Goal: Communication & Community: Participate in discussion

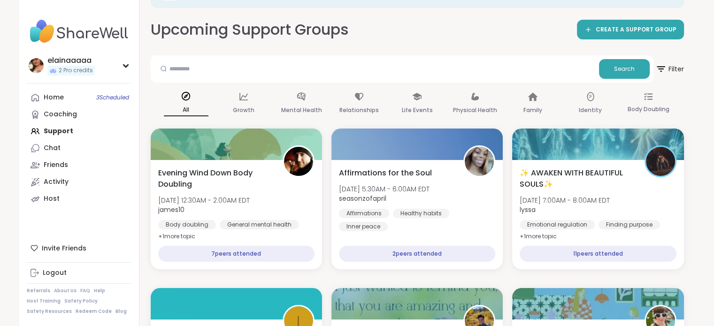
scroll to position [63, 0]
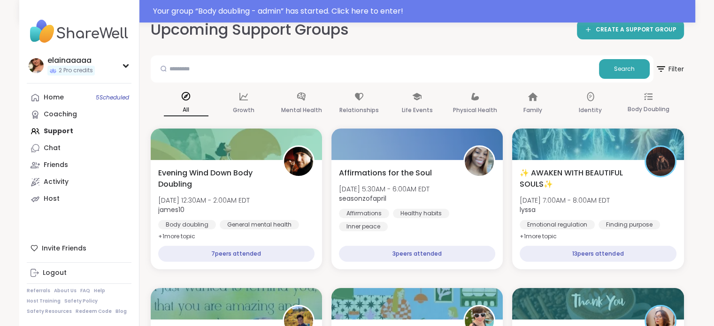
click at [55, 38] on img at bounding box center [79, 31] width 105 height 33
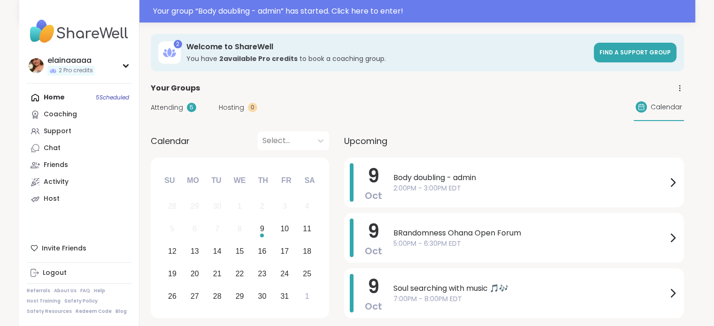
click at [469, 173] on span "Body doubling - admin" at bounding box center [530, 177] width 274 height 11
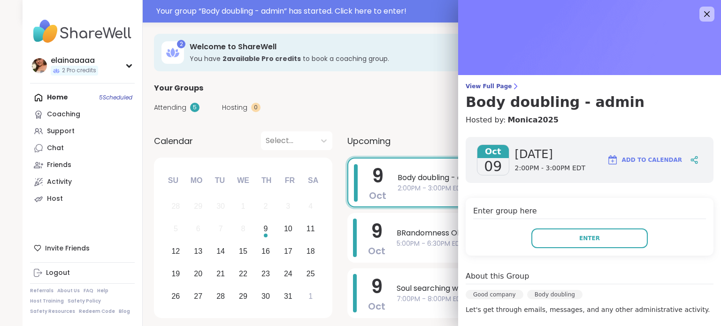
click at [538, 230] on button "Enter" at bounding box center [589, 238] width 116 height 20
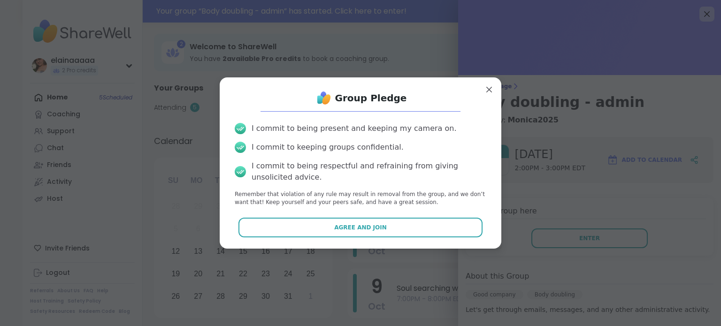
click at [399, 219] on button "Agree and Join" at bounding box center [360, 228] width 244 height 20
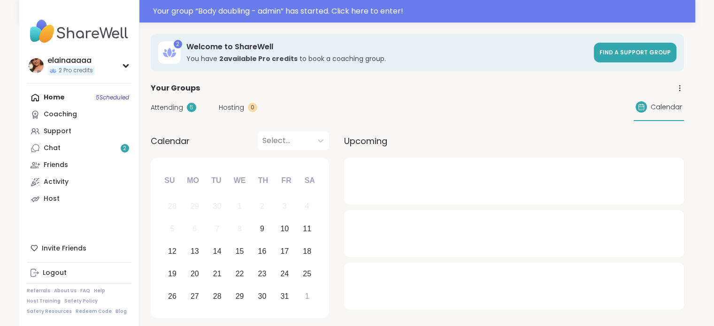
scroll to position [72, 0]
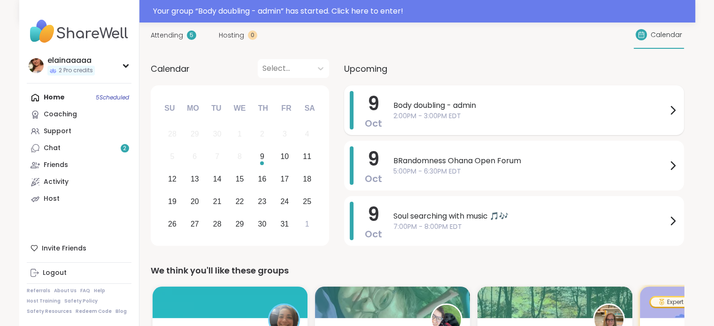
click at [400, 118] on span "2:00PM - 3:00PM EDT" at bounding box center [530, 116] width 274 height 10
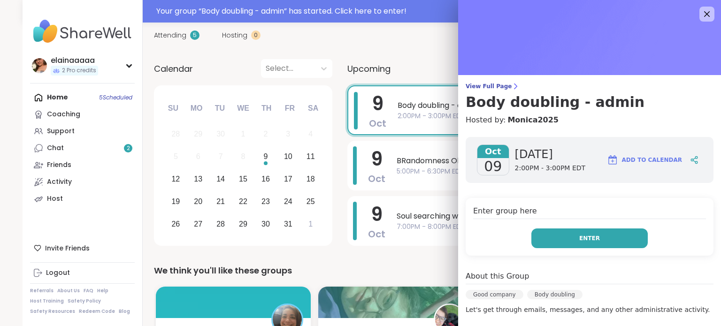
click at [531, 238] on button "Enter" at bounding box center [589, 238] width 116 height 20
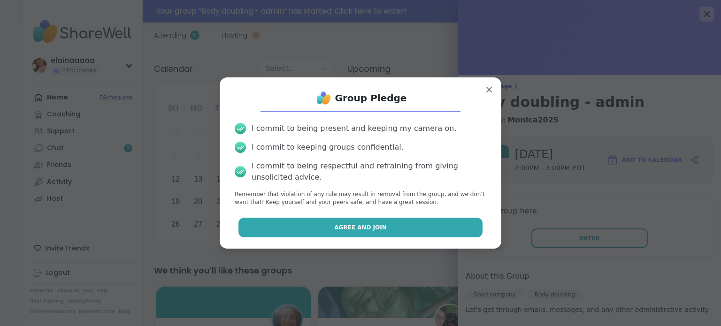
click at [393, 219] on button "Agree and Join" at bounding box center [360, 228] width 244 height 20
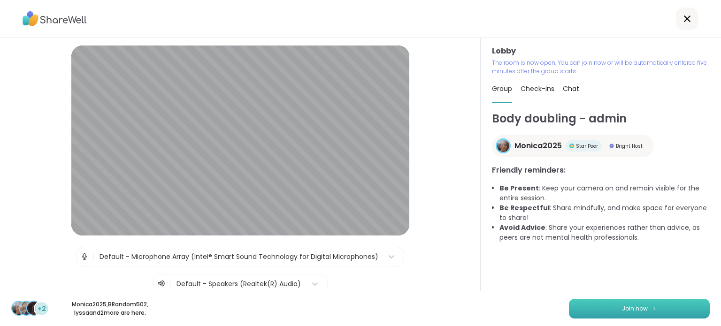
click at [626, 305] on span "Join now" at bounding box center [635, 309] width 26 height 8
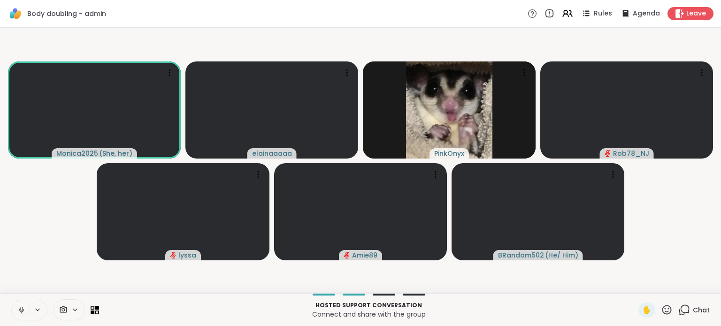
click at [16, 311] on button at bounding box center [21, 310] width 18 height 20
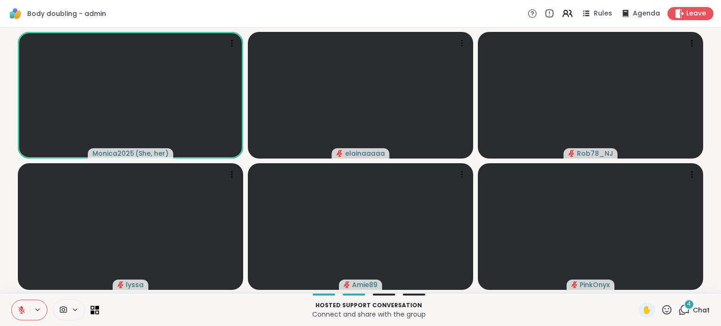
click at [24, 312] on icon at bounding box center [21, 310] width 8 height 8
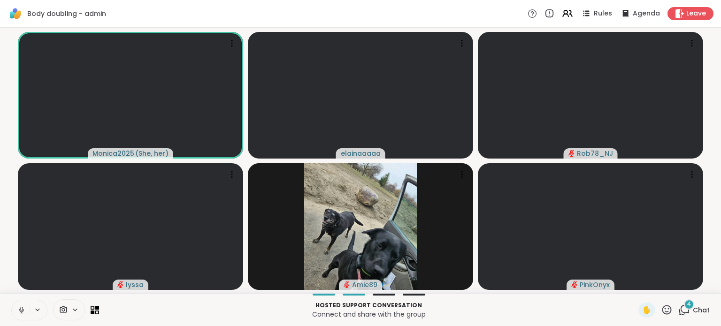
click at [16, 310] on button at bounding box center [21, 310] width 18 height 20
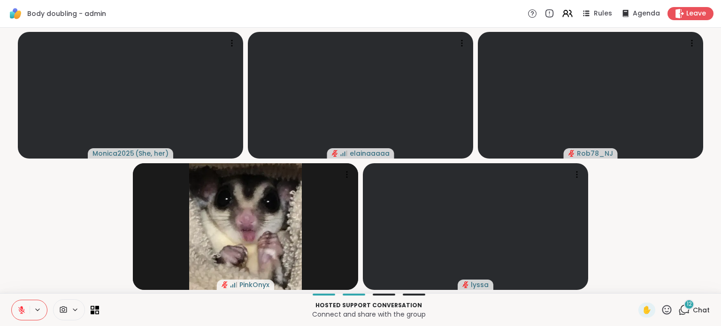
click at [32, 320] on div at bounding box center [29, 310] width 36 height 21
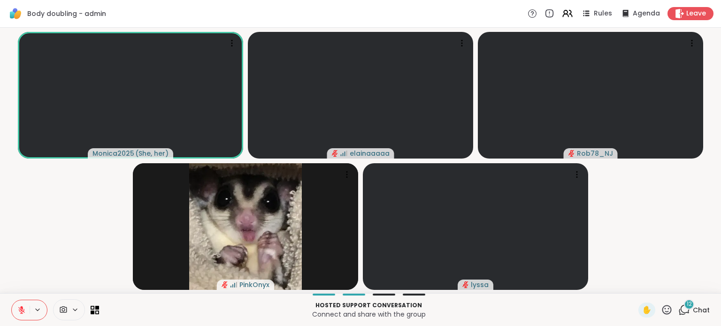
click at [679, 309] on icon at bounding box center [684, 310] width 12 height 12
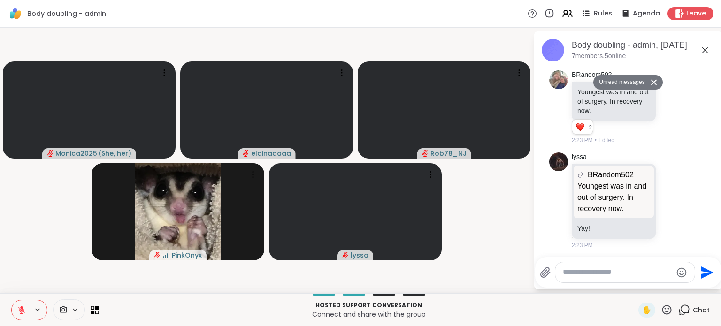
scroll to position [407, 0]
click at [613, 196] on p "Youngest was in and out of surgery. In recovery now." at bounding box center [613, 199] width 73 height 34
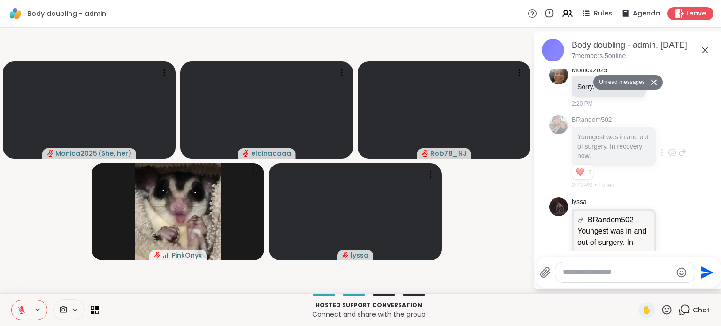
click at [657, 158] on div at bounding box center [671, 152] width 29 height 11
click at [669, 156] on icon at bounding box center [672, 152] width 7 height 7
click at [670, 144] on button "Select Reaction: Heart" at bounding box center [672, 137] width 19 height 19
click at [668, 157] on icon at bounding box center [672, 152] width 8 height 9
click at [668, 141] on div "Select Reaction: Heart" at bounding box center [672, 137] width 8 height 8
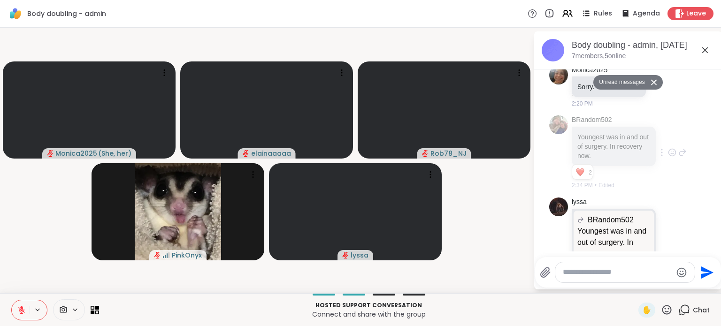
click at [668, 157] on icon at bounding box center [672, 152] width 8 height 9
click at [668, 140] on div "Select Reaction: Heart" at bounding box center [672, 137] width 8 height 8
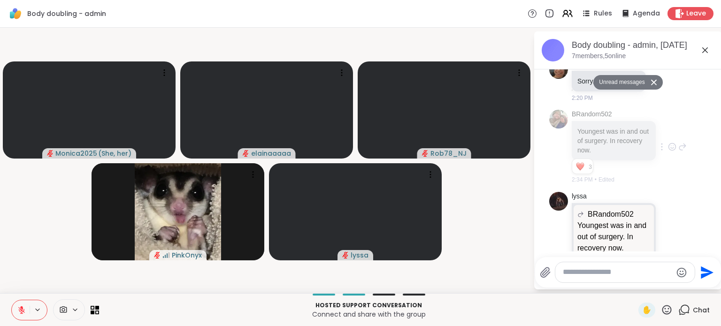
scroll to position [368, 0]
click at [678, 152] on icon at bounding box center [682, 147] width 8 height 11
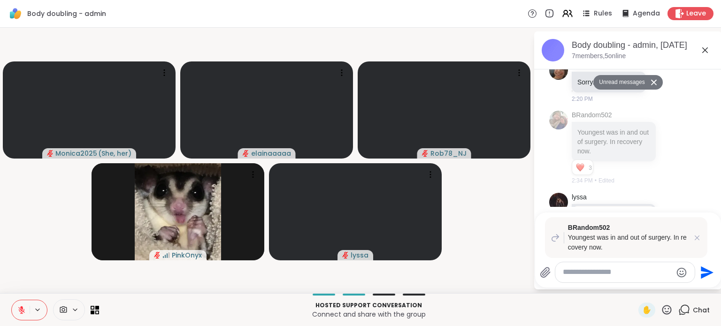
click at [655, 202] on div "lyssa BRandom502 Youngest was in and out of surgery. In recovery now. Youngest …" at bounding box center [628, 241] width 115 height 97
click at [569, 273] on textarea "Type your message" at bounding box center [617, 272] width 109 height 10
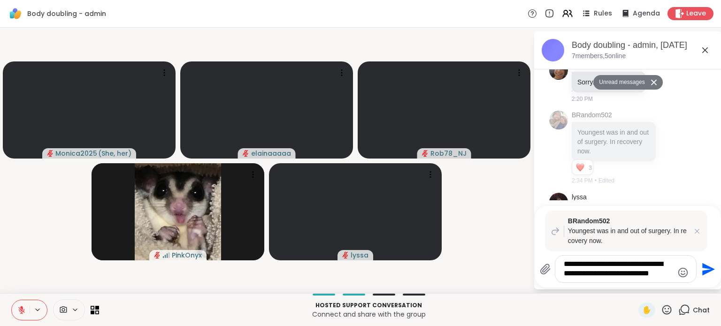
type textarea "**********"
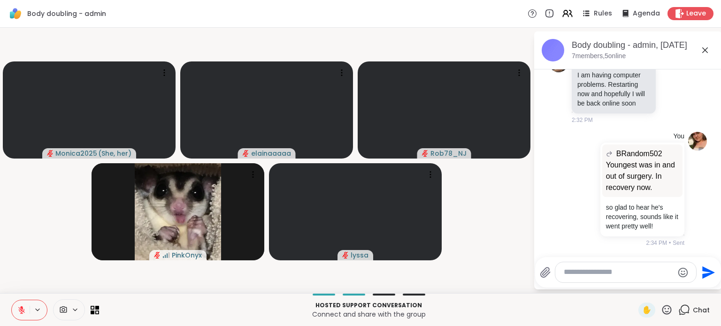
scroll to position [884, 0]
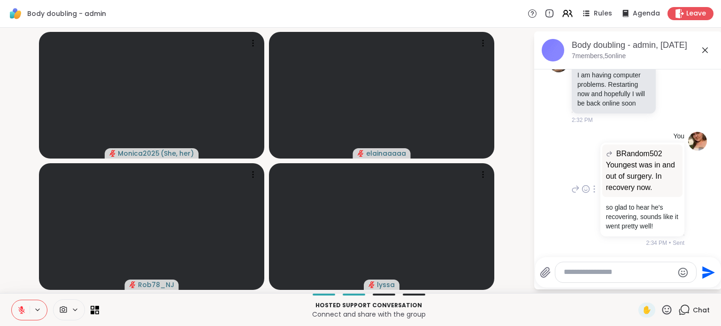
drag, startPoint x: 718, startPoint y: 294, endPoint x: 559, endPoint y: 194, distance: 188.5
click at [559, 194] on div "You BRandom502 Youngest was in and out of surgery. In recovery now. Youngest wa…" at bounding box center [628, 189] width 158 height 123
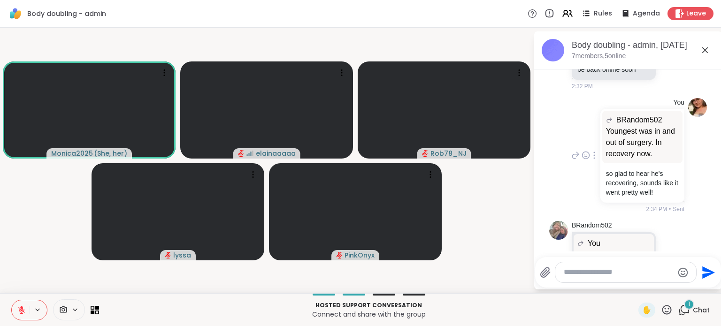
scroll to position [1026, 0]
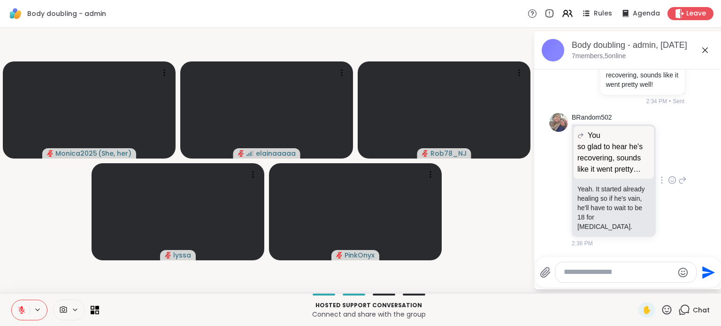
click at [668, 178] on icon at bounding box center [672, 179] width 8 height 9
click at [589, 271] on textarea "Type your message" at bounding box center [618, 272] width 109 height 10
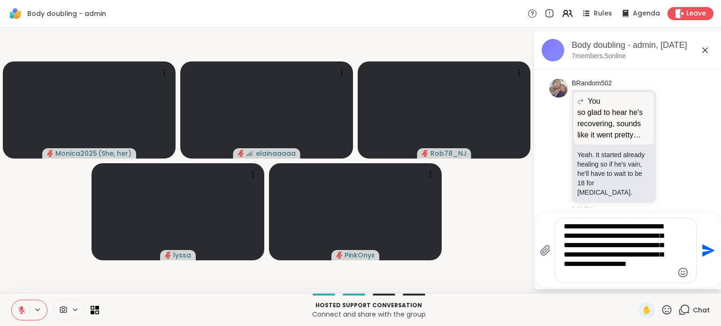
drag, startPoint x: 571, startPoint y: 247, endPoint x: 556, endPoint y: 302, distance: 56.9
click at [556, 302] on div "Body doubling - admin Rules Agenda Leave Monica2025 ( She, her ) elainaaaaa Rob…" at bounding box center [360, 163] width 721 height 326
type textarea "**********"
click at [620, 275] on textarea "**********" at bounding box center [618, 250] width 109 height 57
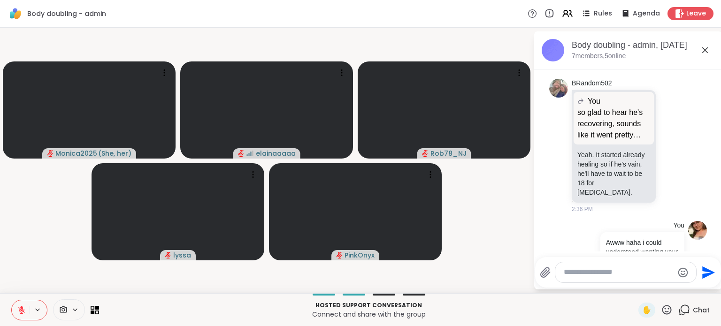
scroll to position [1151, 0]
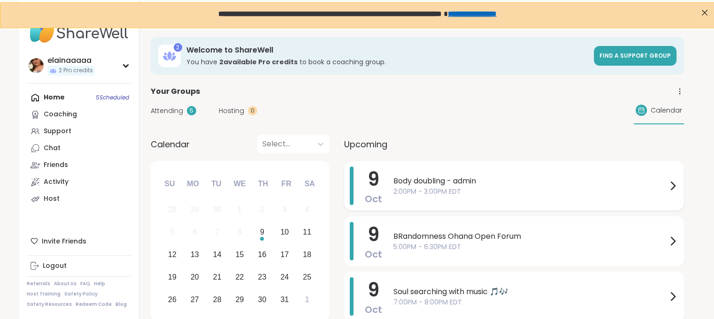
click at [442, 184] on span "Body doubling - admin" at bounding box center [530, 180] width 274 height 11
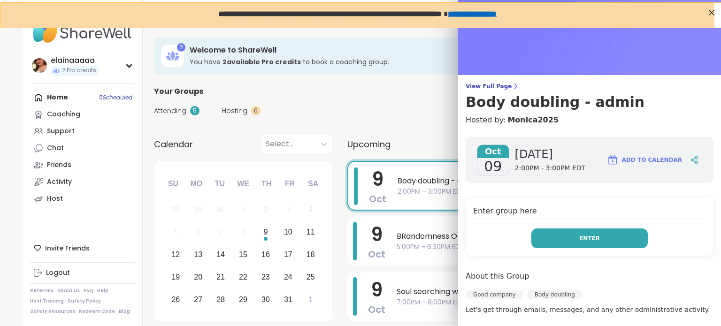
click at [593, 230] on button "Enter" at bounding box center [589, 238] width 116 height 20
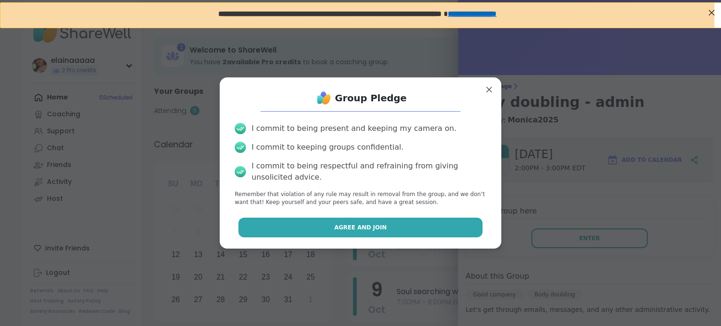
click at [398, 230] on button "Agree and Join" at bounding box center [360, 228] width 244 height 20
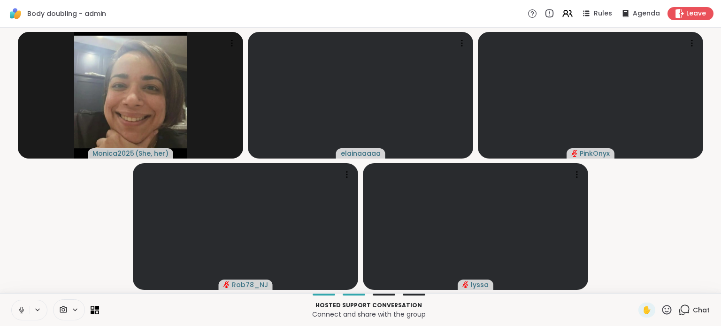
click at [21, 312] on icon at bounding box center [21, 310] width 5 height 3
click at [76, 192] on video-player-container "Monica2025 ( She, her ) elainaaaaa PinkOnyx Rob78_NJ lyssa" at bounding box center [360, 160] width 709 height 258
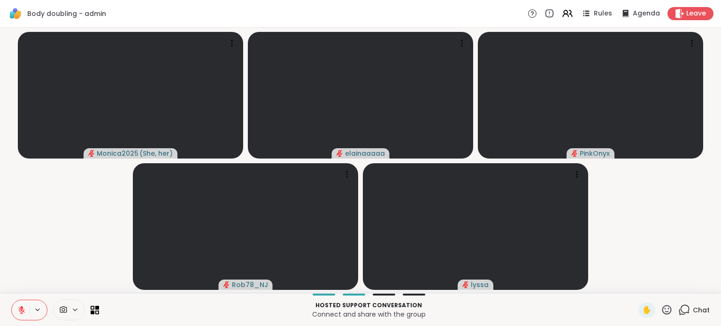
click at [122, 247] on video-player-container "Monica2025 ( She, her ) elainaaaaa PinkOnyx Rob78_NJ lyssa" at bounding box center [360, 160] width 709 height 258
drag, startPoint x: 122, startPoint y: 247, endPoint x: 83, endPoint y: 235, distance: 41.7
click at [83, 235] on video-player-container "Monica2025 ( She, her ) elainaaaaa PinkOnyx Rob78_NJ lyssa" at bounding box center [360, 160] width 709 height 258
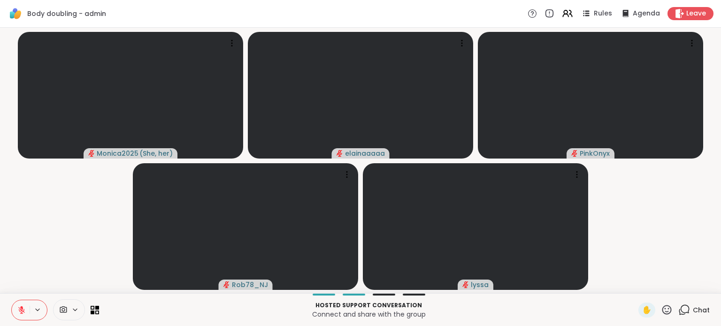
click at [83, 235] on video-player-container "Monica2025 ( She, her ) elainaaaaa PinkOnyx Rob78_NJ lyssa" at bounding box center [360, 160] width 709 height 258
drag, startPoint x: 83, startPoint y: 235, endPoint x: 54, endPoint y: 204, distance: 42.2
click at [83, 235] on video-player-container "Monica2025 ( She, her ) elainaaaaa PinkOnyx Rob78_NJ lyssa" at bounding box center [360, 160] width 709 height 258
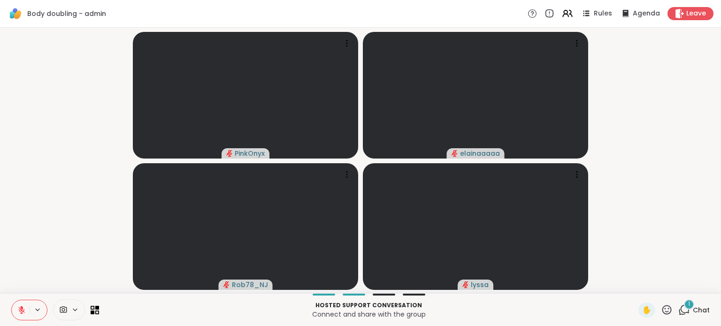
click at [679, 314] on icon at bounding box center [682, 312] width 6 height 6
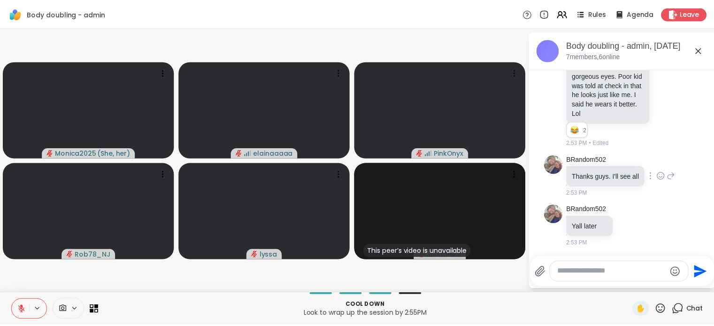
scroll to position [1456, 0]
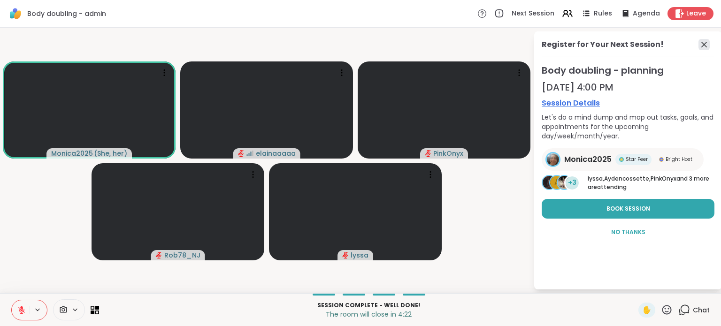
click at [700, 42] on icon at bounding box center [703, 44] width 11 height 11
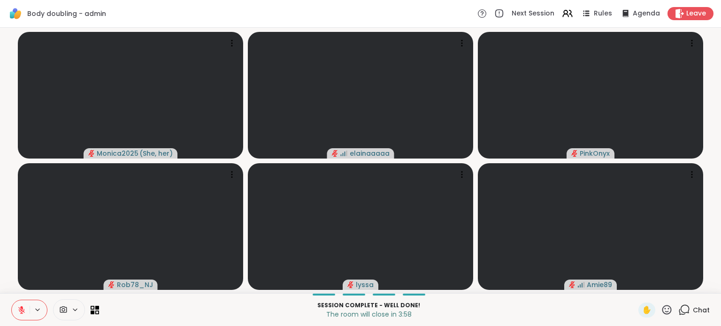
click at [18, 307] on icon at bounding box center [21, 310] width 8 height 8
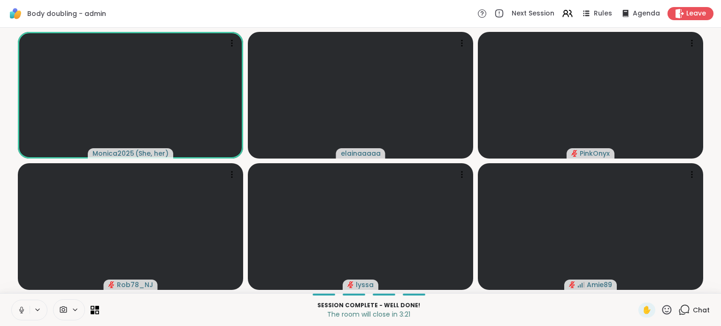
click at [15, 312] on button at bounding box center [21, 310] width 18 height 20
drag, startPoint x: 7, startPoint y: 217, endPoint x: 0, endPoint y: 275, distance: 58.1
click at [0, 275] on div "Monica2025 ( She, her ) elainaaaaa PinkOnyx Rob78_NJ lyssa Amie89" at bounding box center [360, 161] width 721 height 266
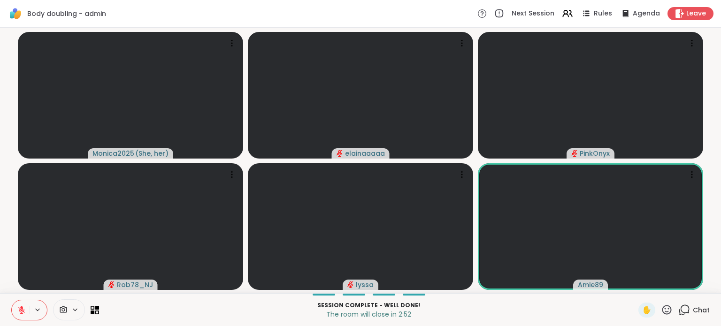
click at [17, 310] on icon at bounding box center [21, 310] width 8 height 8
click at [18, 308] on icon at bounding box center [21, 310] width 8 height 8
click at [16, 305] on button at bounding box center [21, 310] width 18 height 20
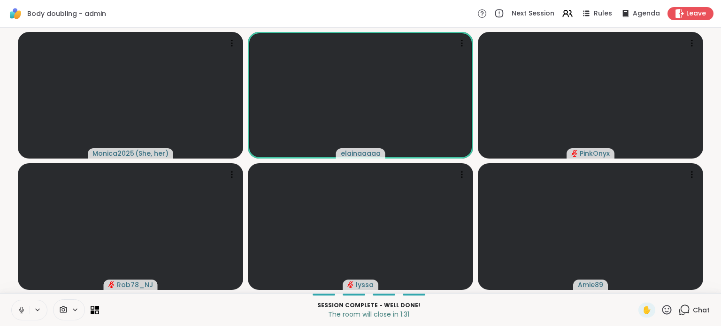
click at [0, 238] on div "Monica2025 ( She, her ) elainaaaaa PinkOnyx Rob78_NJ lyssa Amie89" at bounding box center [360, 161] width 721 height 266
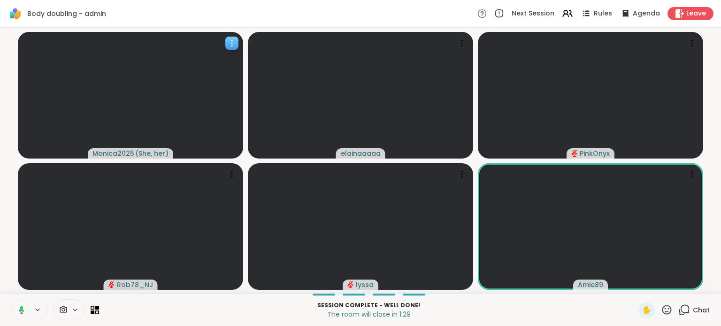
click at [87, 153] on video at bounding box center [130, 95] width 225 height 127
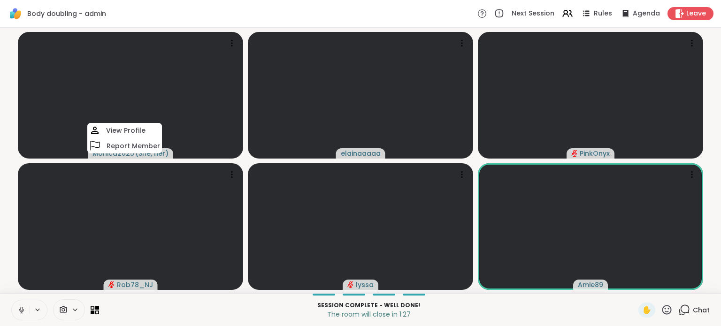
click at [8, 104] on video-player-container "Monica2025 ( She, her ) View Profile Report Member elainaaaaa PinkOnyx Rob78_NJ…" at bounding box center [360, 160] width 709 height 258
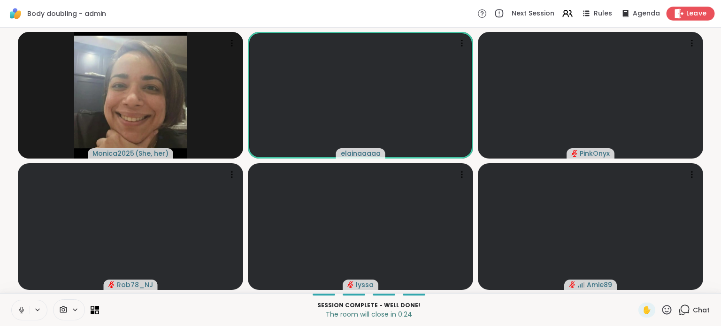
click at [678, 16] on div "Leave" at bounding box center [690, 14] width 48 height 14
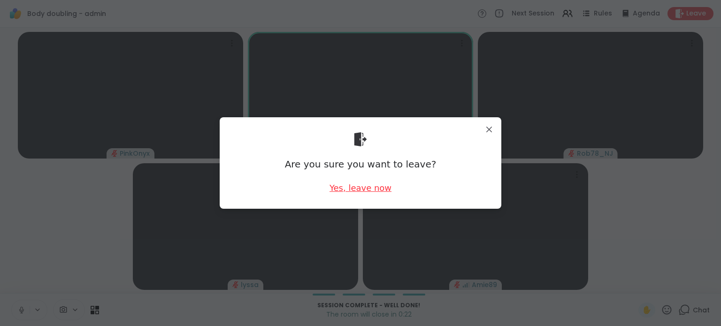
click at [358, 183] on div "Yes, leave now" at bounding box center [360, 188] width 62 height 12
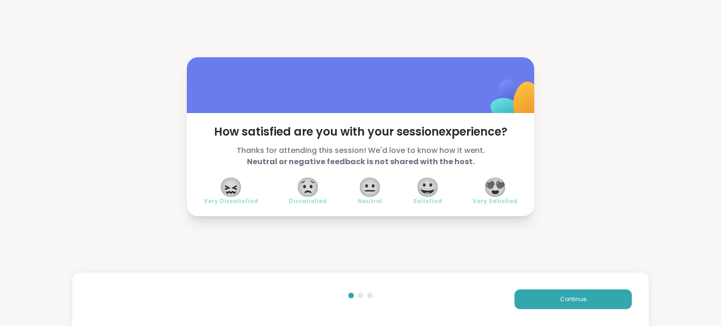
click at [484, 182] on span "😍" at bounding box center [494, 187] width 23 height 17
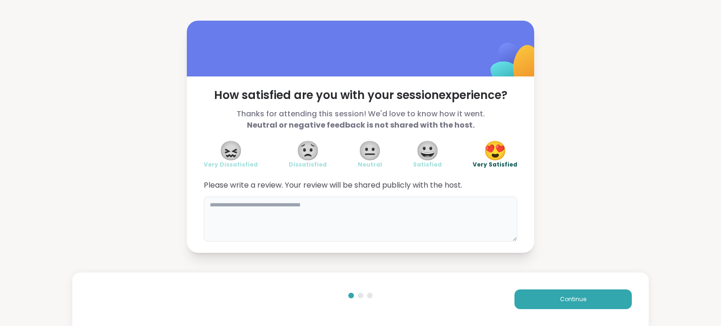
click at [444, 215] on textarea at bounding box center [360, 219] width 313 height 45
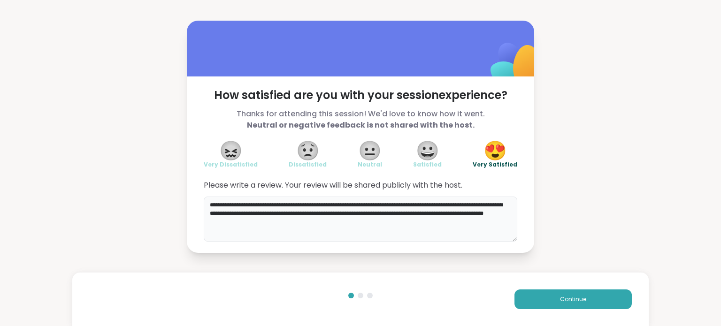
click at [255, 223] on textarea "**********" at bounding box center [360, 219] width 313 height 45
click at [258, 201] on textarea "**********" at bounding box center [360, 219] width 313 height 45
type textarea "**********"
click at [546, 297] on button "Continue" at bounding box center [572, 299] width 117 height 20
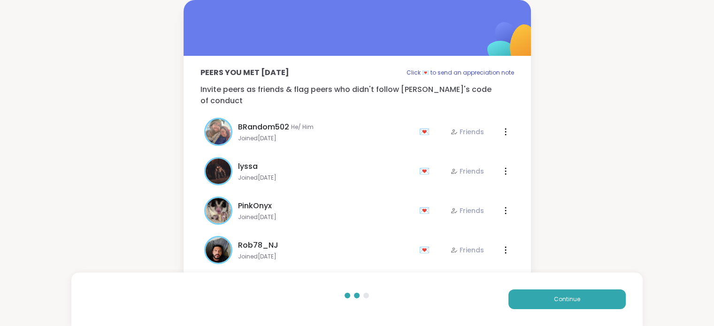
scroll to position [68, 0]
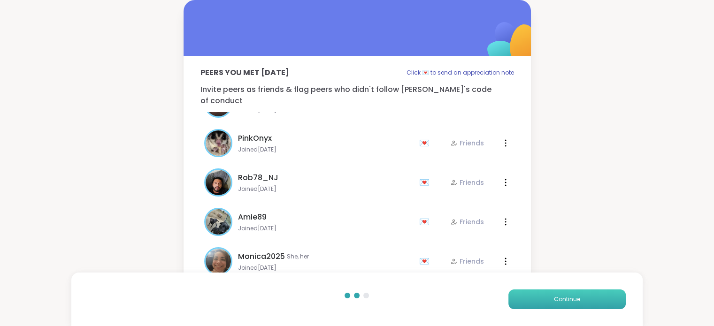
click at [567, 301] on span "Continue" at bounding box center [567, 299] width 26 height 8
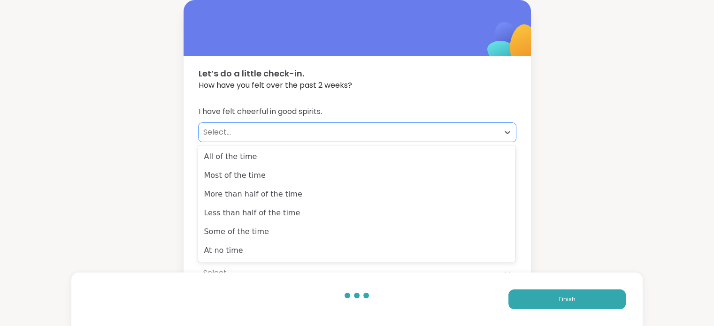
click at [488, 131] on div "Select..." at bounding box center [348, 132] width 291 height 11
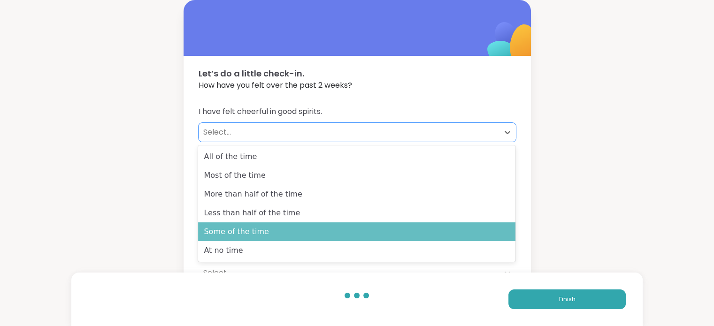
click at [275, 226] on div "Some of the time" at bounding box center [356, 231] width 317 height 19
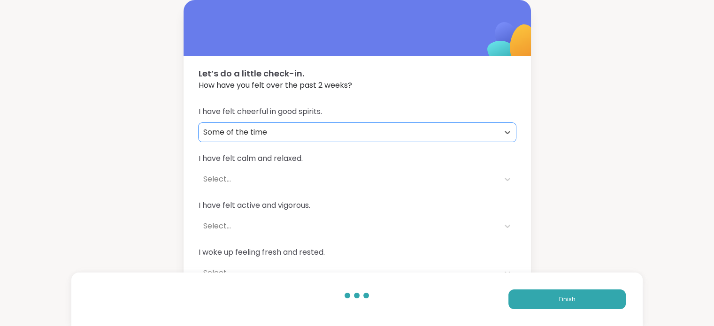
click at [305, 178] on div "Select..." at bounding box center [348, 179] width 291 height 11
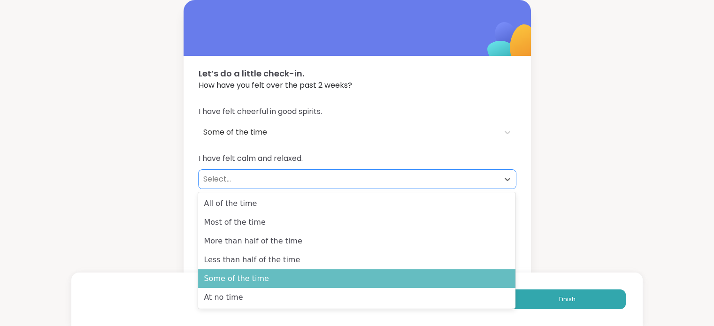
click at [290, 274] on div "Some of the time" at bounding box center [356, 278] width 317 height 19
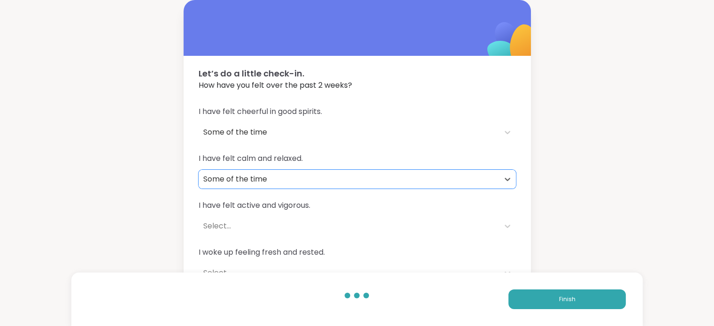
click at [298, 227] on div "Select..." at bounding box center [348, 226] width 291 height 11
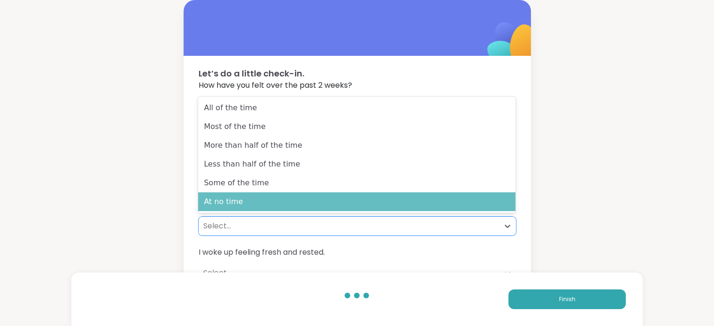
click at [270, 206] on div "At no time" at bounding box center [356, 201] width 317 height 19
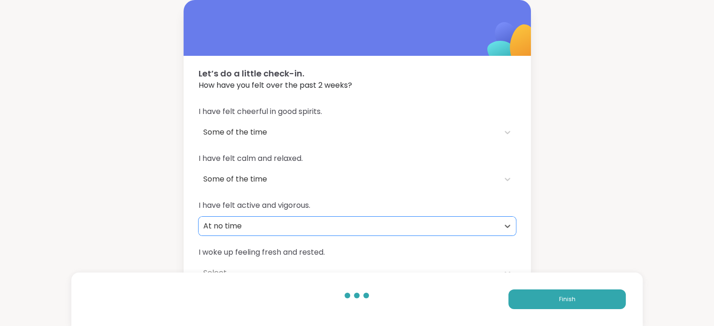
scroll to position [67, 0]
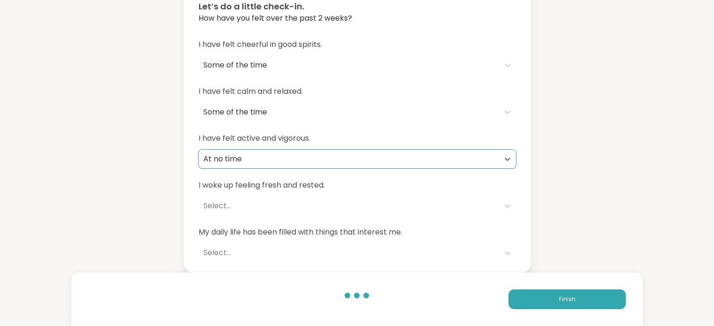
click at [268, 206] on div "Select..." at bounding box center [348, 205] width 291 height 11
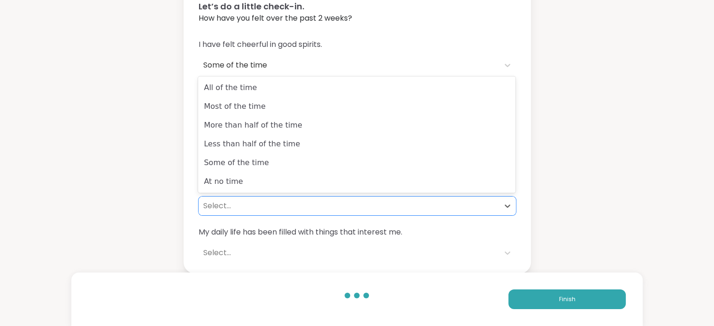
click at [126, 184] on div "Let’s do a little check-in. How have you felt over the past 2 weeks? I have fel…" at bounding box center [357, 103] width 714 height 341
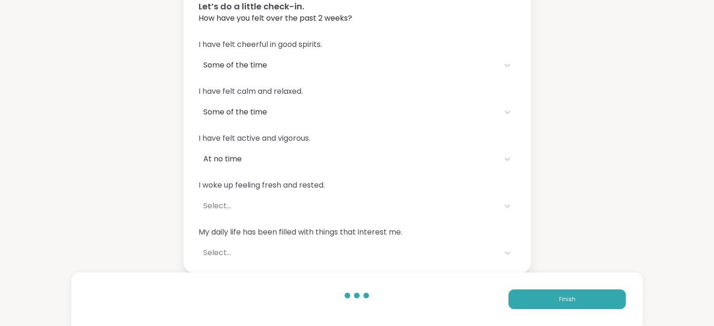
click at [238, 217] on div "I have felt cheerful in good spirits. Some of the time I have felt calm and rel…" at bounding box center [356, 151] width 347 height 246
click at [240, 212] on div "Select..." at bounding box center [348, 206] width 300 height 19
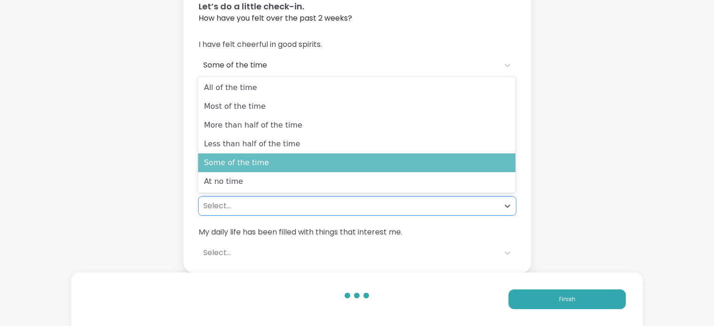
click at [235, 169] on div "Some of the time" at bounding box center [356, 162] width 317 height 19
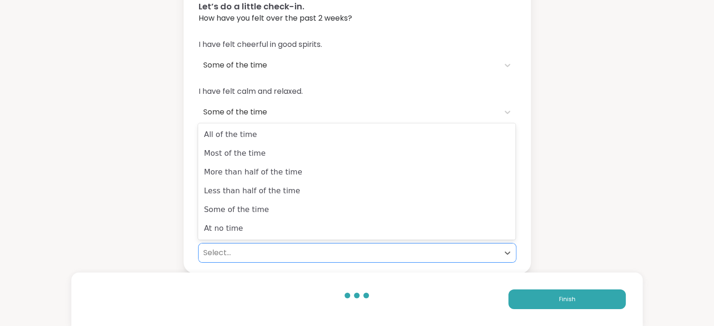
click at [221, 249] on div "Select..." at bounding box center [348, 252] width 291 height 11
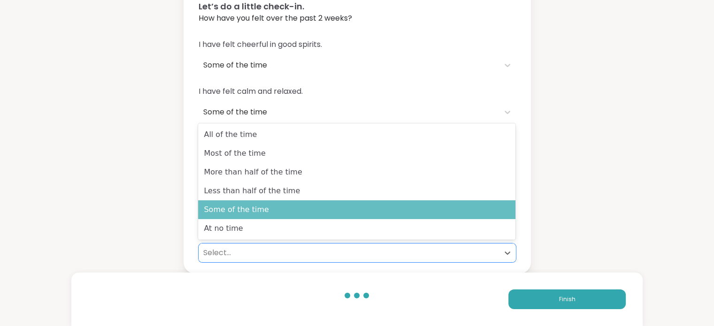
click at [227, 218] on div "Some of the time" at bounding box center [356, 209] width 317 height 19
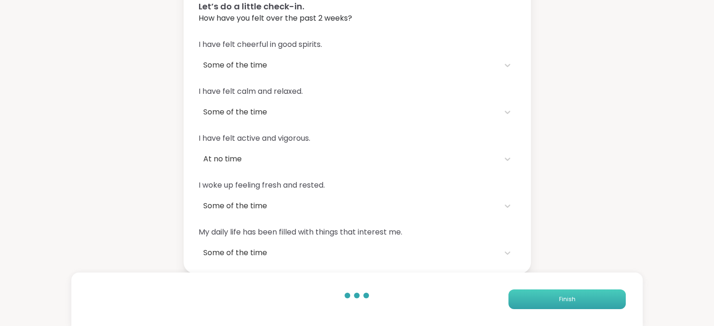
click at [537, 303] on button "Finish" at bounding box center [566, 299] width 117 height 20
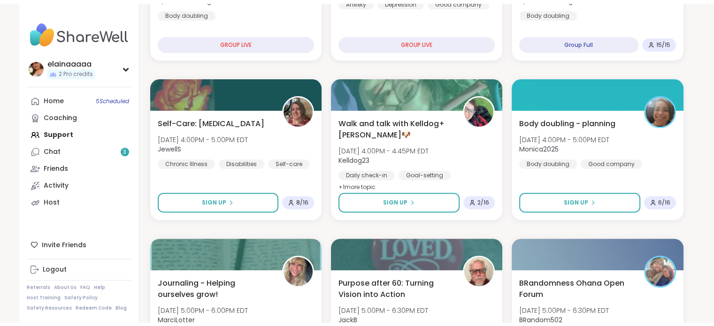
scroll to position [280, 0]
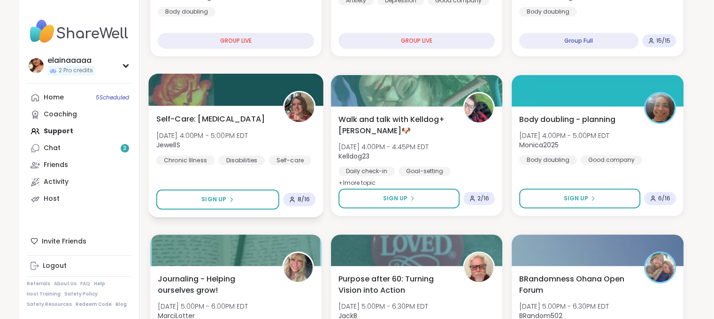
click at [274, 165] on div "Self-care" at bounding box center [289, 159] width 43 height 9
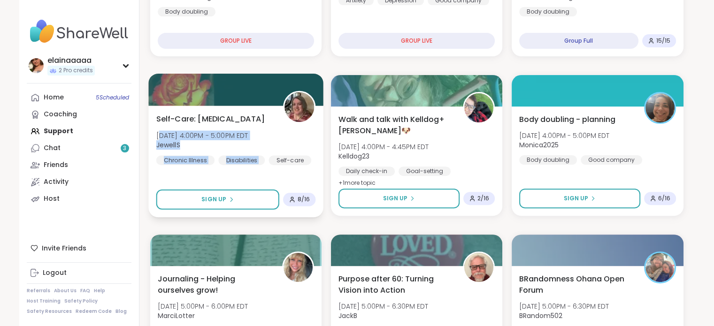
drag, startPoint x: 265, startPoint y: 168, endPoint x: 160, endPoint y: 142, distance: 108.4
click at [160, 142] on div "Self-Care: Auto-Immune Diseases Thu, Oct 09 | 4:00PM - 5:00PM EDT JewellS Chron…" at bounding box center [236, 139] width 160 height 52
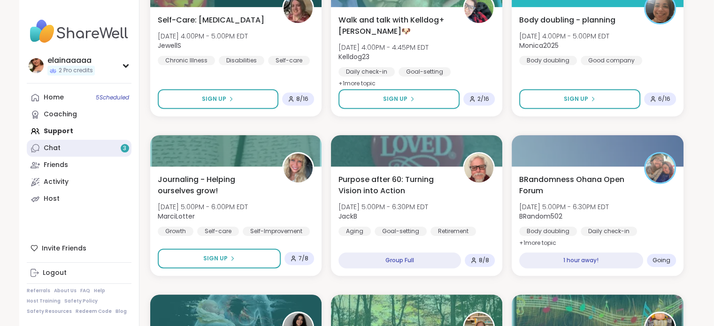
click at [94, 150] on link "Chat 3" at bounding box center [79, 148] width 105 height 17
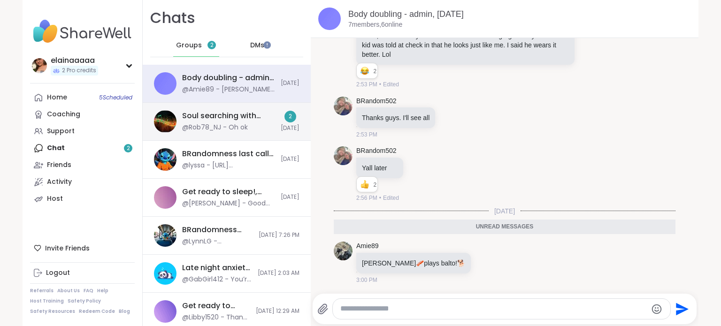
click at [233, 125] on div "@Rob78_NJ - Oh ok" at bounding box center [215, 127] width 66 height 9
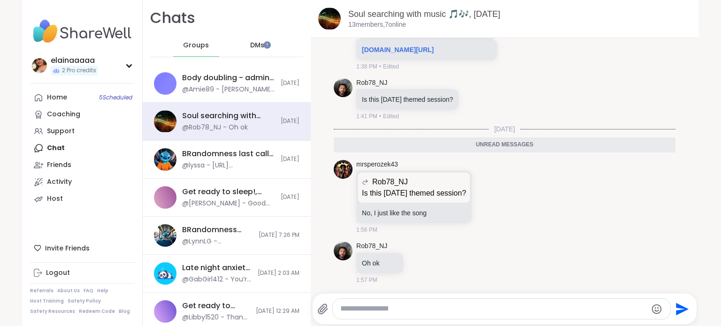
scroll to position [2323, 0]
click at [201, 37] on div "Groups" at bounding box center [196, 45] width 46 height 23
click at [226, 129] on div "@Rob78_NJ - Oh ok" at bounding box center [215, 127] width 66 height 9
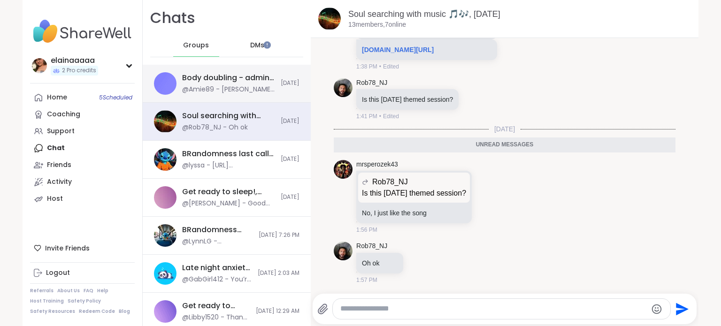
click at [238, 100] on div "Body doubling - admin, Oct 09 @Amie89 - Kevin bacon 🥓 plays balto! 🐕 Today" at bounding box center [227, 84] width 168 height 38
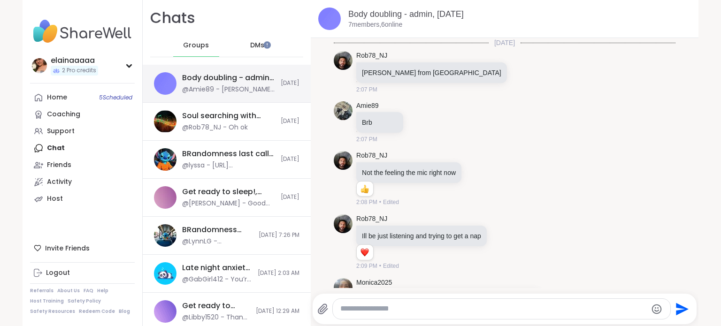
scroll to position [1032, 0]
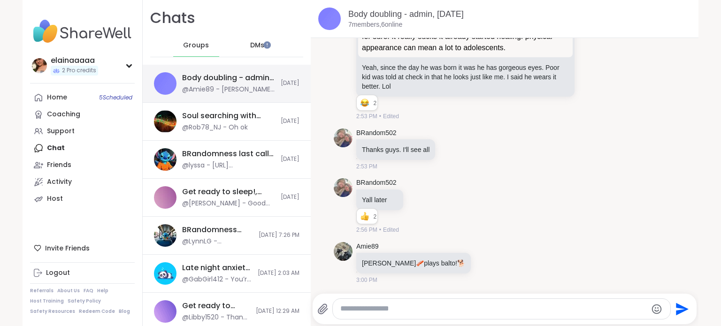
click at [236, 93] on div "@Amie89 - Kevin bacon 🥓 plays balto! 🐕" at bounding box center [228, 89] width 93 height 9
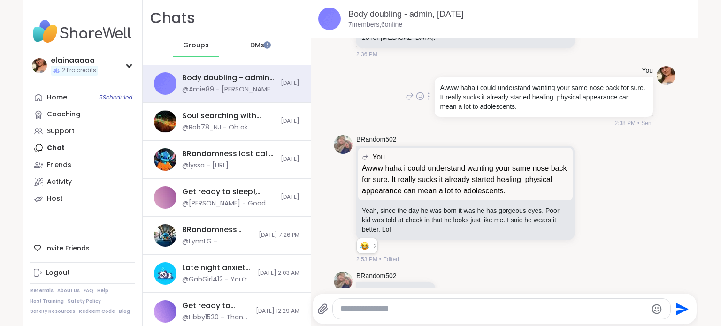
click at [424, 102] on div at bounding box center [428, 96] width 8 height 11
click at [492, 128] on div "2:38 PM • Sent" at bounding box center [543, 123] width 220 height 8
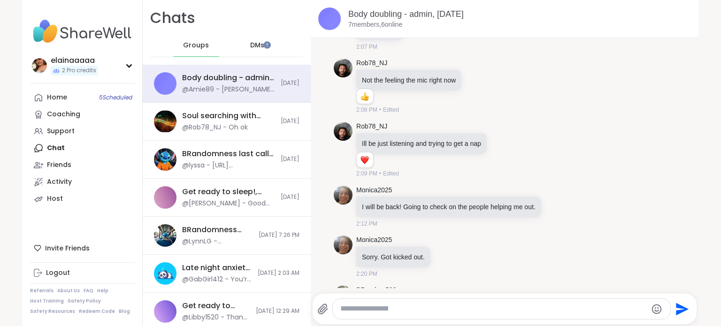
scroll to position [0, 0]
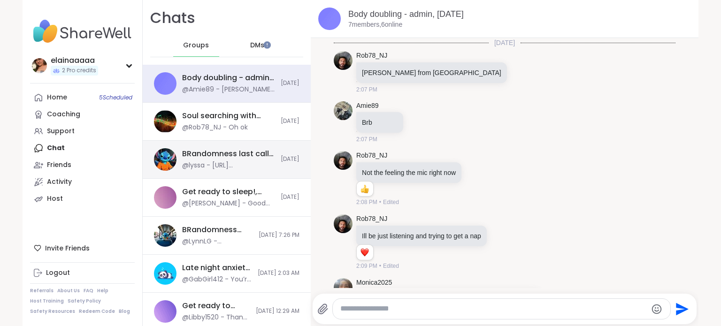
click at [230, 162] on div "@lyssa - https://sharewellnow.com/session/b472d949-d5fe-4024-91b3-1922448b3187" at bounding box center [228, 165] width 93 height 9
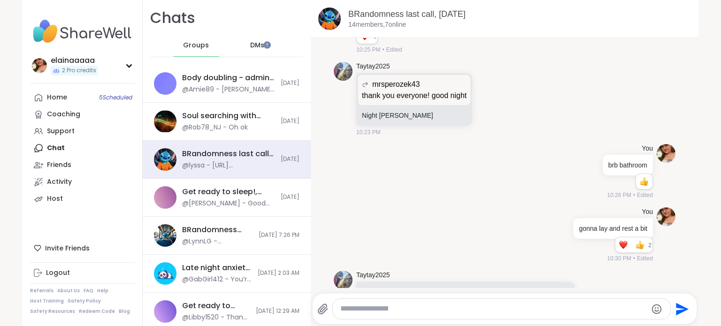
scroll to position [3503, 0]
click at [595, 166] on icon at bounding box center [596, 170] width 2 height 8
click at [597, 179] on icon at bounding box center [601, 183] width 9 height 9
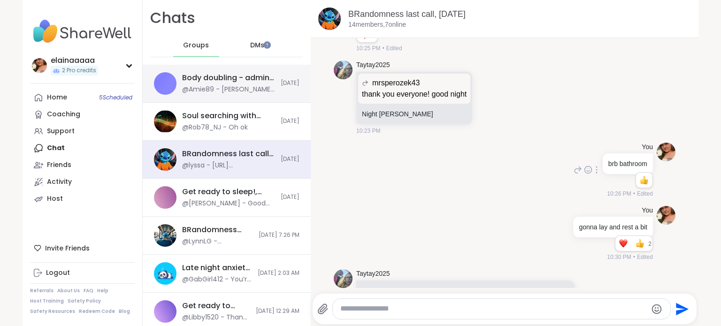
click at [208, 116] on div "Soul searching with music 🎵🎶, Oct 09" at bounding box center [228, 116] width 93 height 10
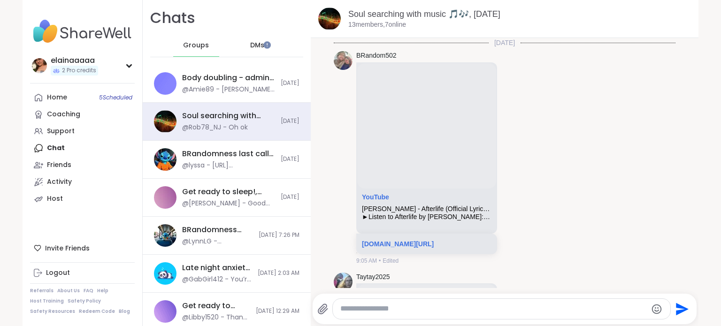
scroll to position [2292, 0]
